Goal: Transaction & Acquisition: Purchase product/service

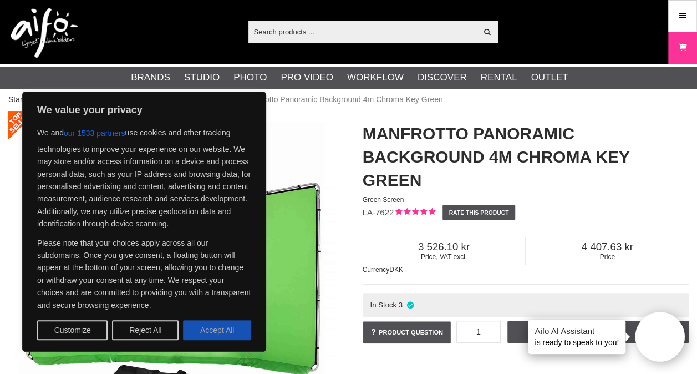
click at [218, 325] on button "Accept All" at bounding box center [217, 330] width 68 height 20
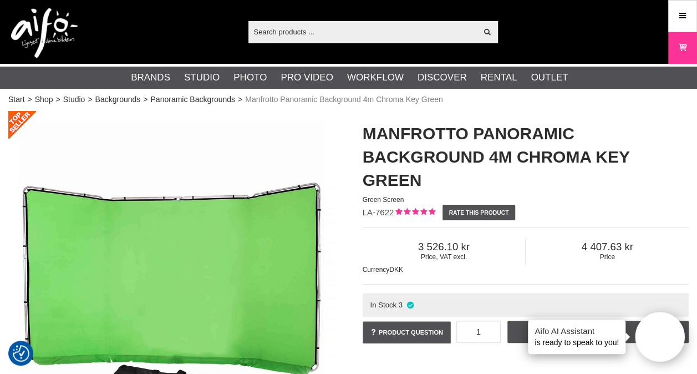
checkbox input "true"
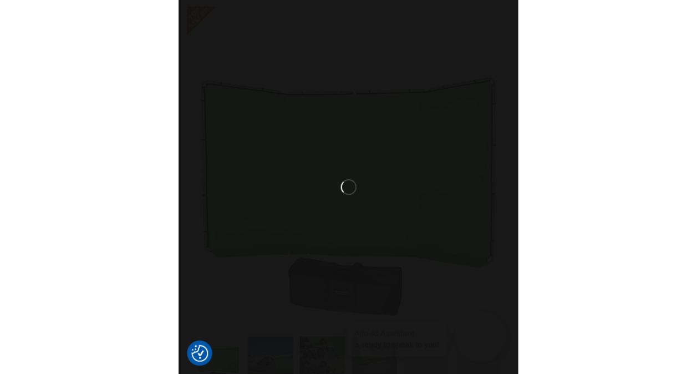
scroll to position [6, 0]
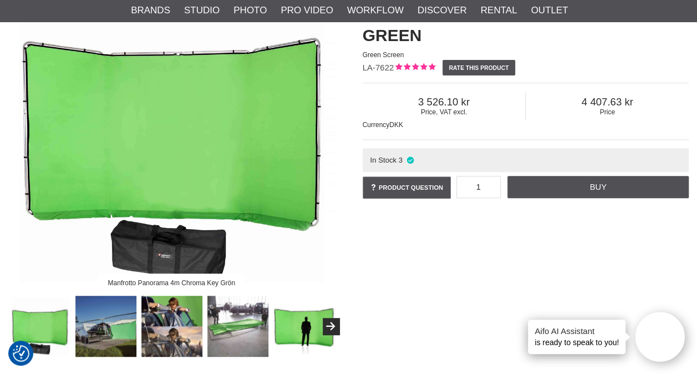
scroll to position [166, 0]
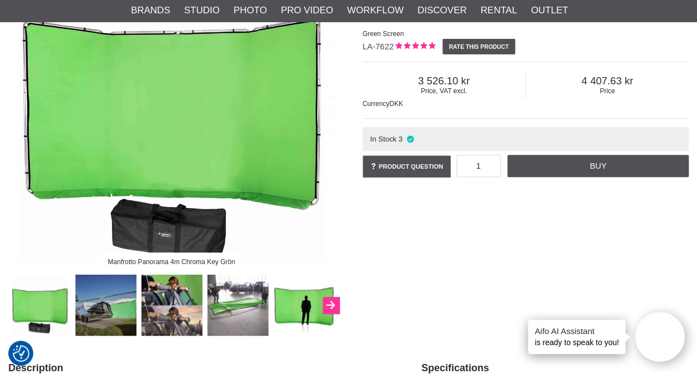
click at [331, 305] on icon "Next" at bounding box center [330, 305] width 13 height 10
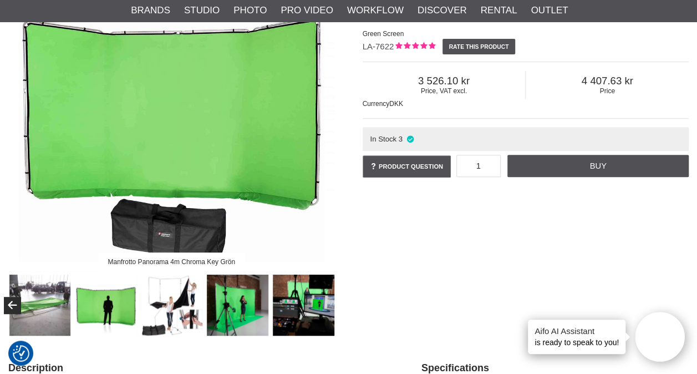
click at [331, 305] on img at bounding box center [304, 305] width 62 height 62
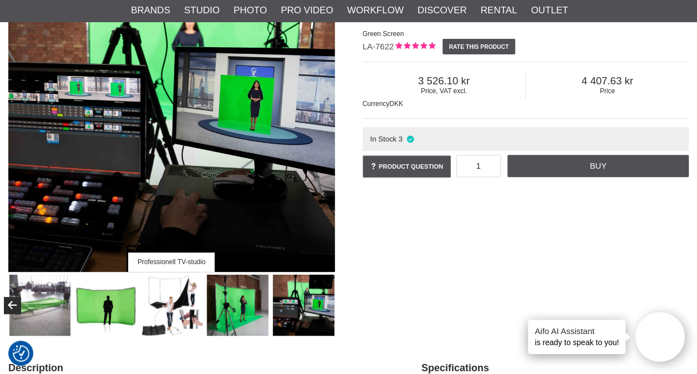
click at [241, 304] on img at bounding box center [238, 305] width 62 height 62
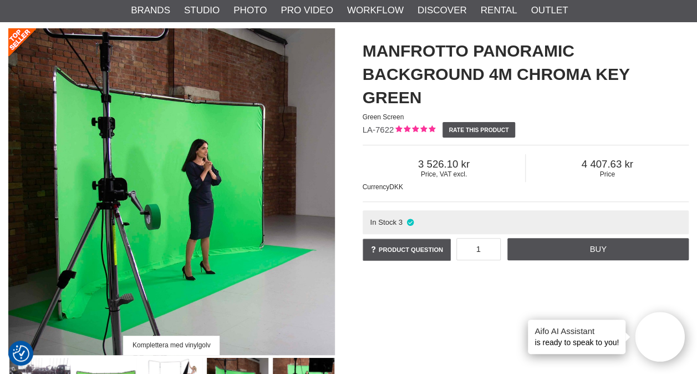
scroll to position [83, 0]
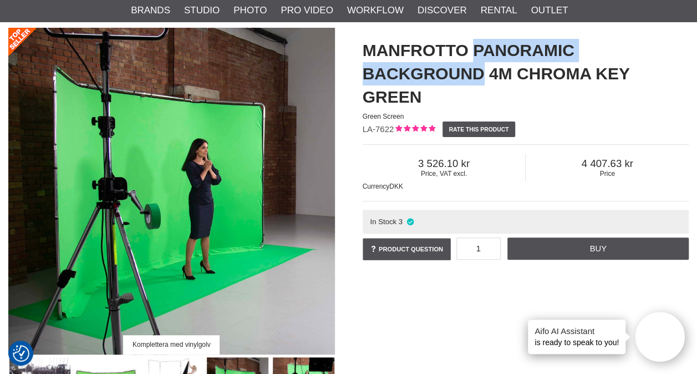
drag, startPoint x: 473, startPoint y: 55, endPoint x: 482, endPoint y: 80, distance: 26.7
click at [482, 80] on h1 "Manfrotto Panoramic Background 4m Chroma Key Green" at bounding box center [526, 74] width 326 height 70
copy h1 "Panoramic Background"
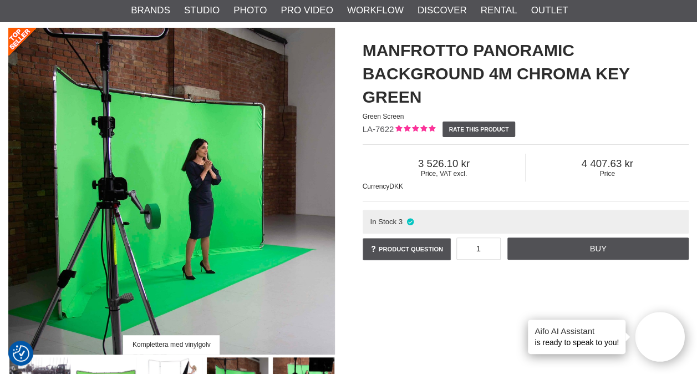
click at [346, 308] on div "Komplettera med vinylgolv" at bounding box center [171, 223] width 354 height 390
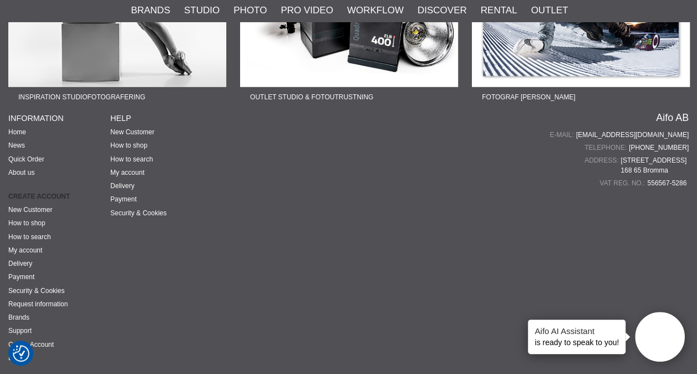
scroll to position [3265, 0]
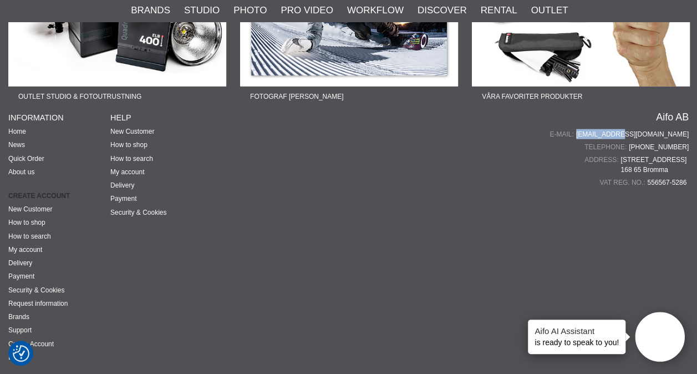
drag, startPoint x: 692, startPoint y: 136, endPoint x: 651, endPoint y: 126, distance: 42.8
click at [651, 126] on div "Fotograf Therese Asplund Lär dig mer om produktfoto Fotograf John Hagby Lär dig…" at bounding box center [348, 111] width 697 height 530
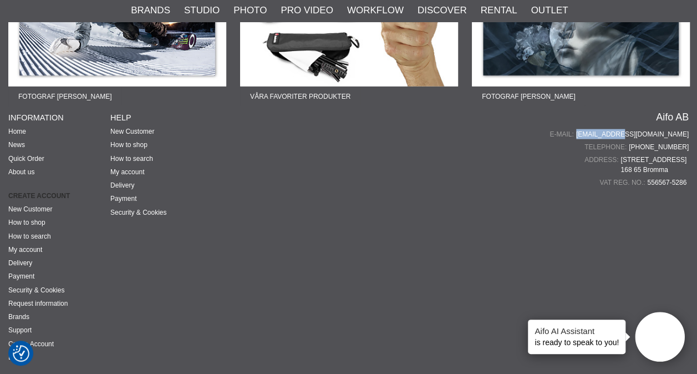
copy div "[EMAIL_ADDRESS][DOMAIN_NAME]"
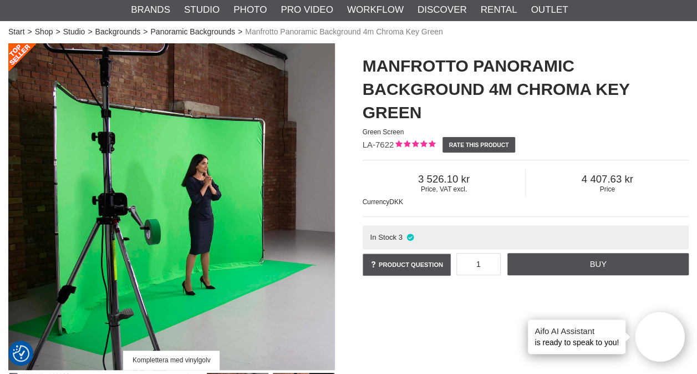
scroll to position [0, 0]
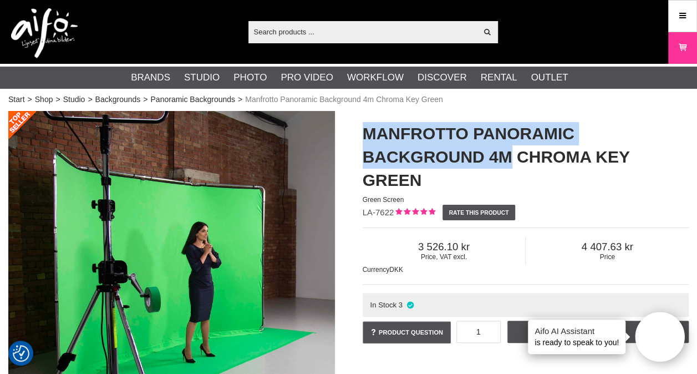
drag, startPoint x: 365, startPoint y: 134, endPoint x: 511, endPoint y: 154, distance: 147.8
click at [511, 154] on h1 "Manfrotto Panoramic Background 4m Chroma Key Green" at bounding box center [526, 157] width 326 height 70
copy h1 "Manfrotto Panoramic Background 4m"
